Goal: Task Accomplishment & Management: Use online tool/utility

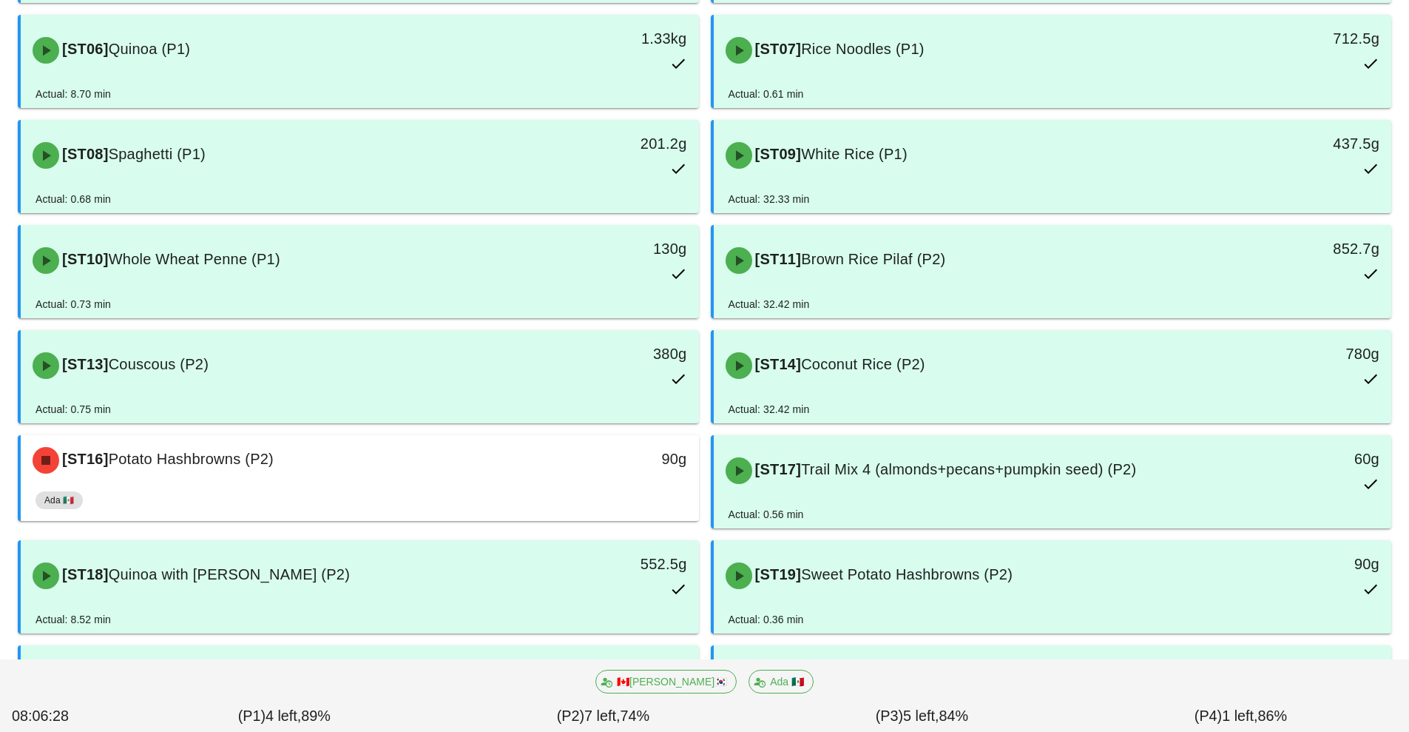
scroll to position [360, 0]
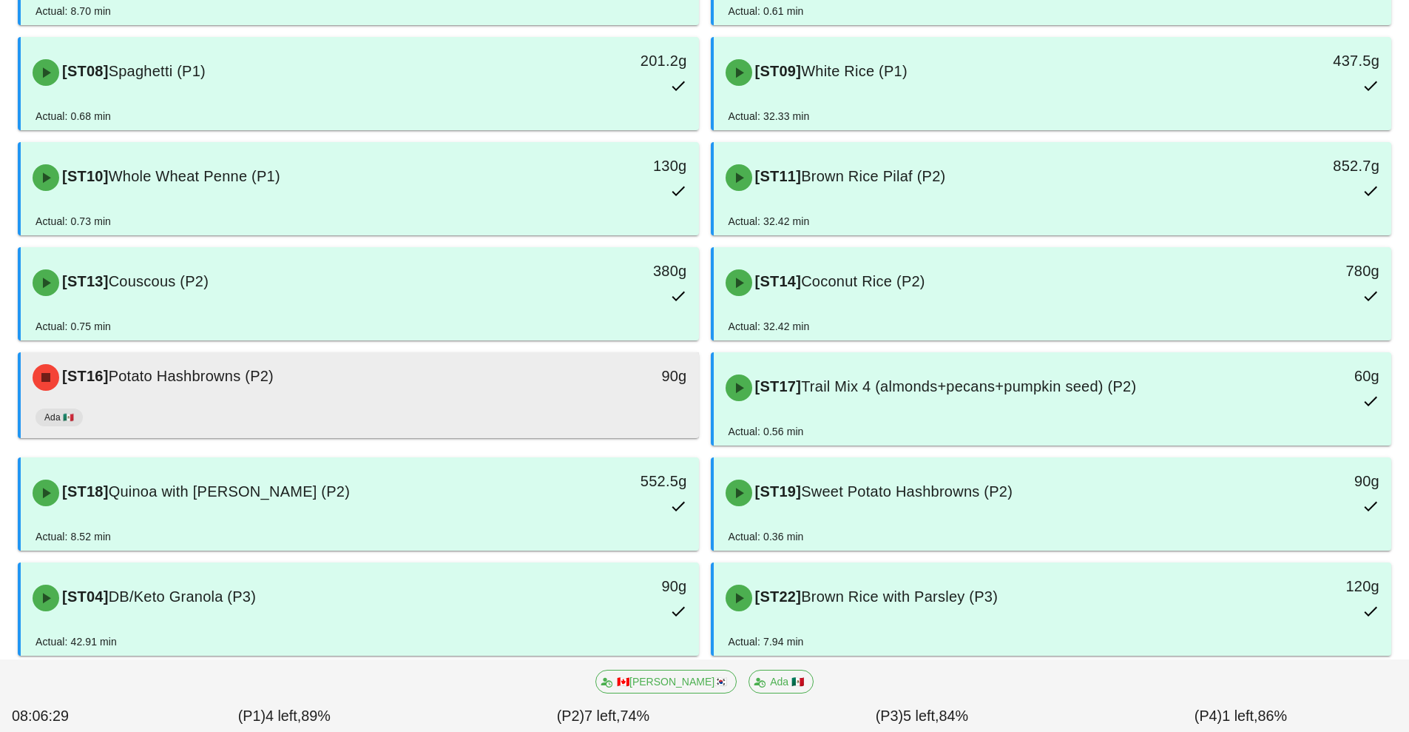
click at [467, 406] on div "Ada 🇲🇽" at bounding box center [360, 421] width 649 height 36
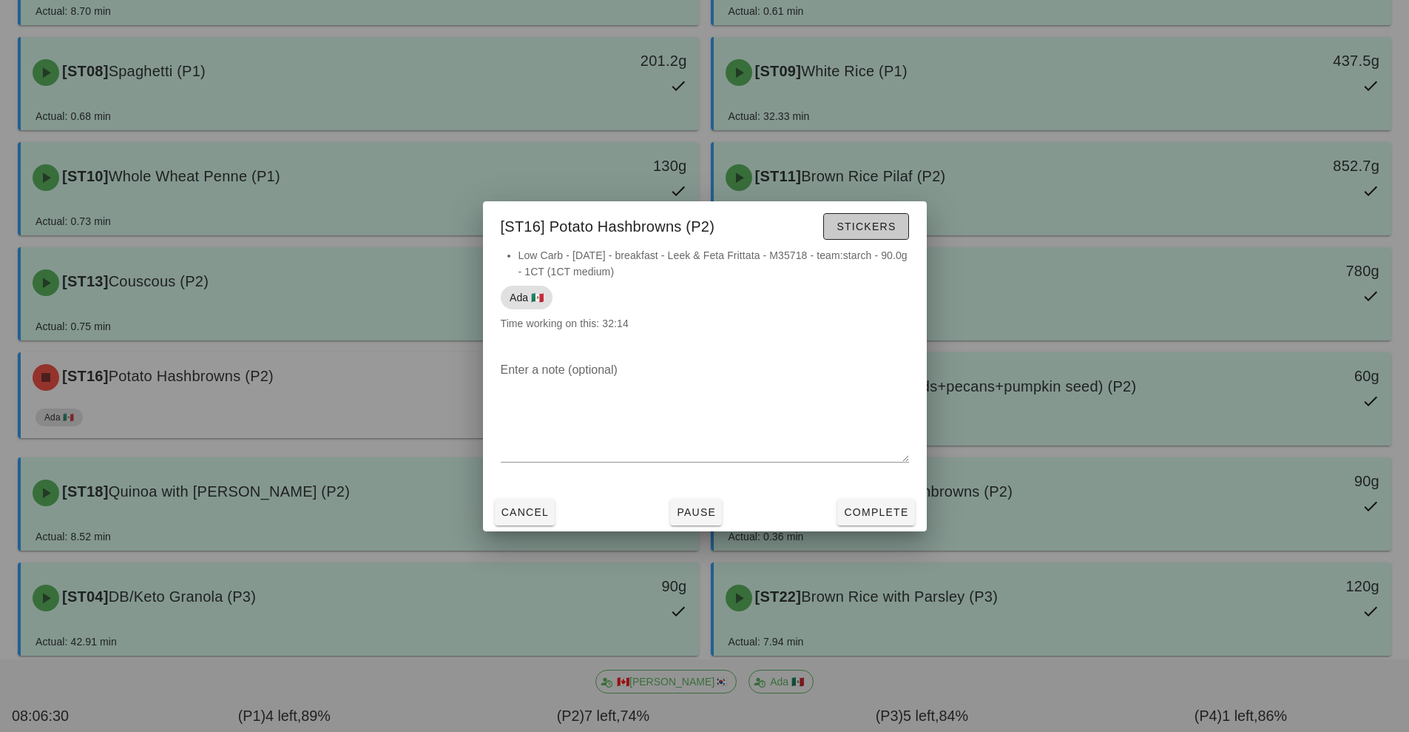
click at [874, 227] on span "Stickers" at bounding box center [866, 226] width 60 height 12
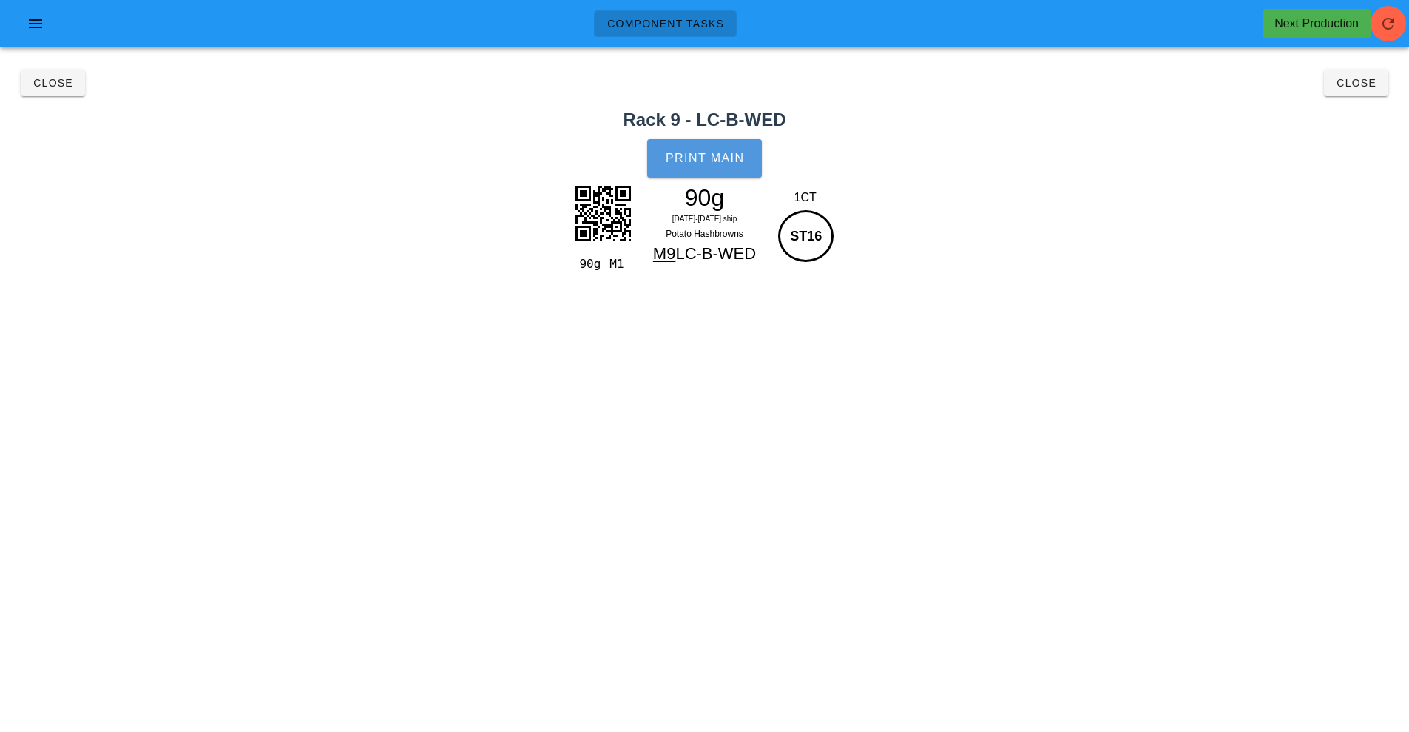
click at [704, 169] on button "Print Main" at bounding box center [704, 158] width 114 height 38
click at [1352, 95] on button "Close" at bounding box center [1356, 83] width 64 height 27
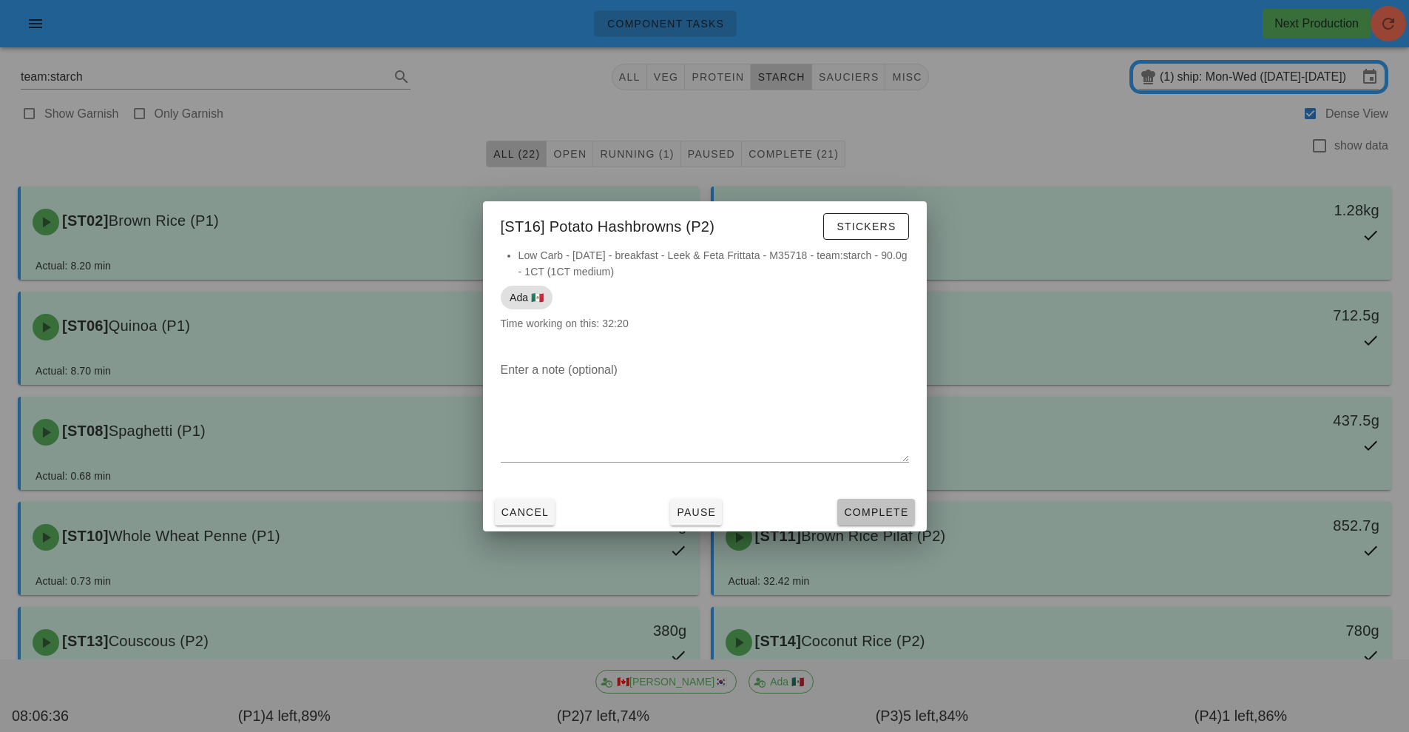
click at [880, 510] on span "Complete" at bounding box center [875, 512] width 65 height 12
